Goal: Use online tool/utility

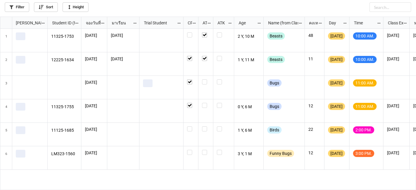
scroll to position [170, 413]
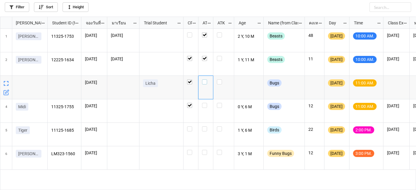
click at [207, 82] on div "grid" at bounding box center [205, 82] width 7 height 5
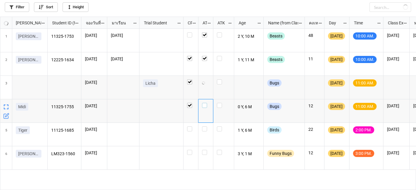
click at [204, 103] on label "grid" at bounding box center [205, 103] width 7 height 0
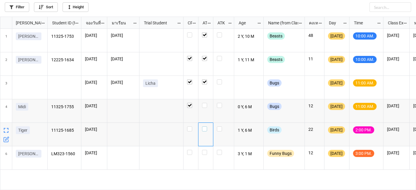
click at [205, 127] on label "grid" at bounding box center [205, 127] width 7 height 0
click at [206, 103] on label "grid" at bounding box center [205, 103] width 7 height 0
